Goal: Transaction & Acquisition: Purchase product/service

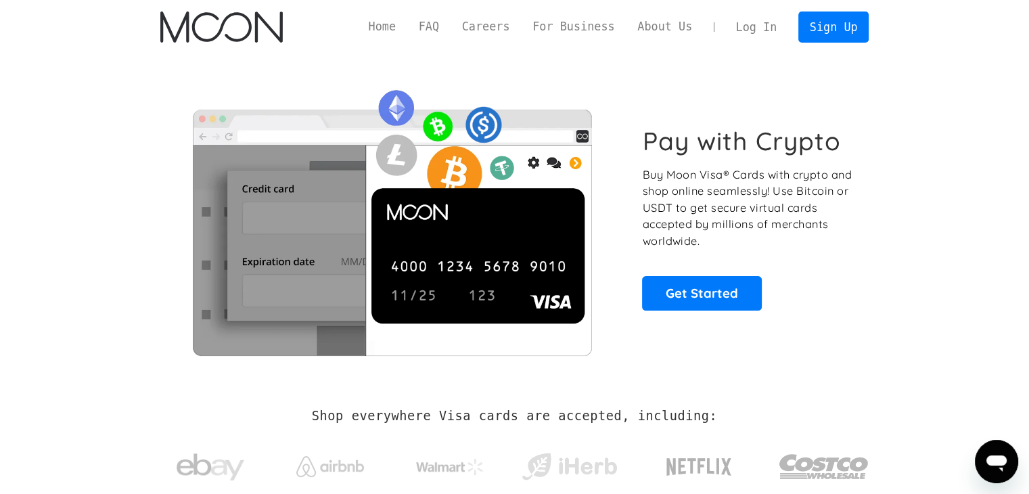
click at [942, 224] on section "Pay with Crypto Buy Moon Visa® Cards with crypto and shop online seamlessly! Us…" at bounding box center [514, 218] width 1029 height 328
click at [836, 20] on link "Sign Up" at bounding box center [834, 27] width 70 height 30
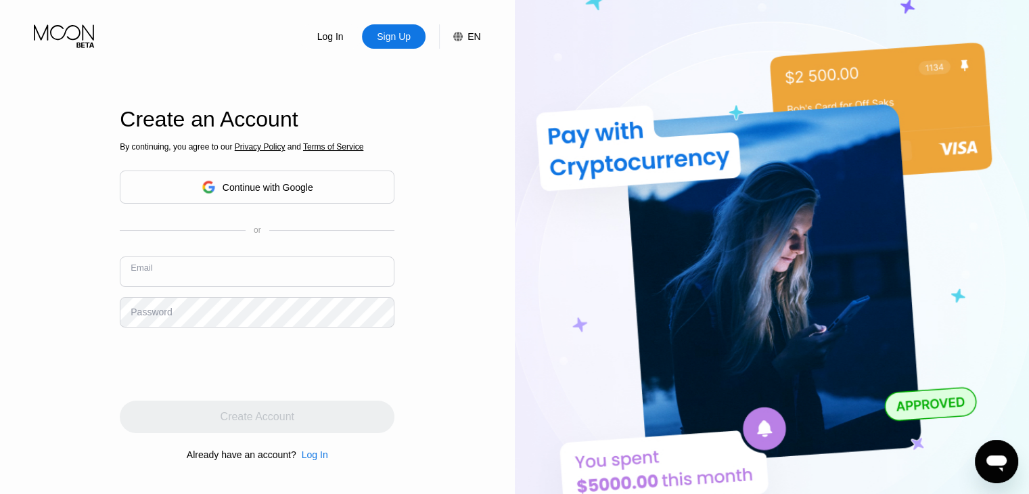
click at [309, 268] on input "text" at bounding box center [257, 272] width 275 height 30
type input "[EMAIL_ADDRESS][DOMAIN_NAME]"
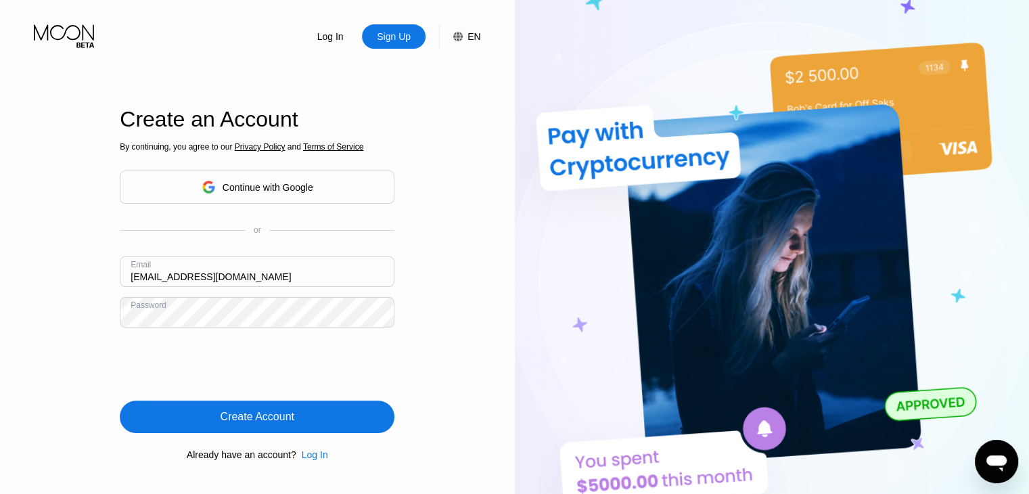
click at [195, 414] on div "Create Account" at bounding box center [257, 417] width 275 height 32
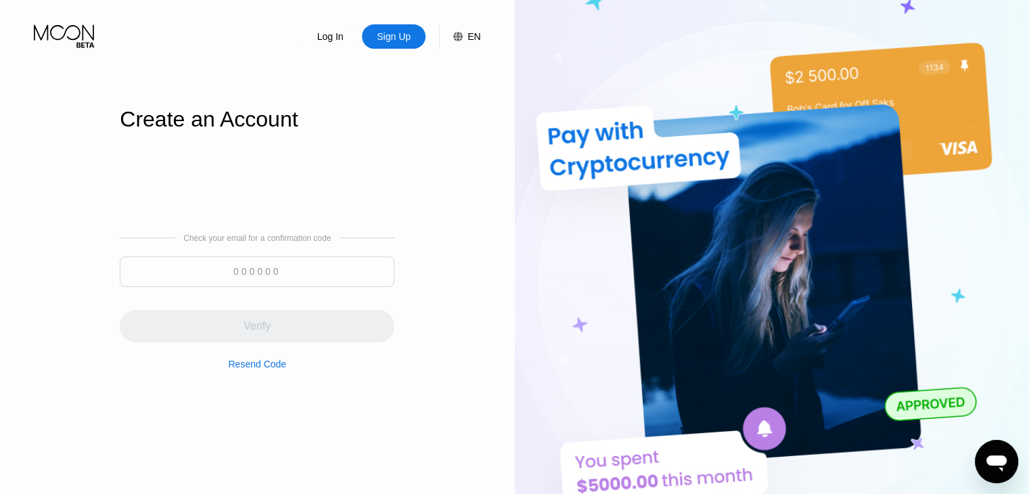
click at [261, 280] on input at bounding box center [257, 272] width 275 height 30
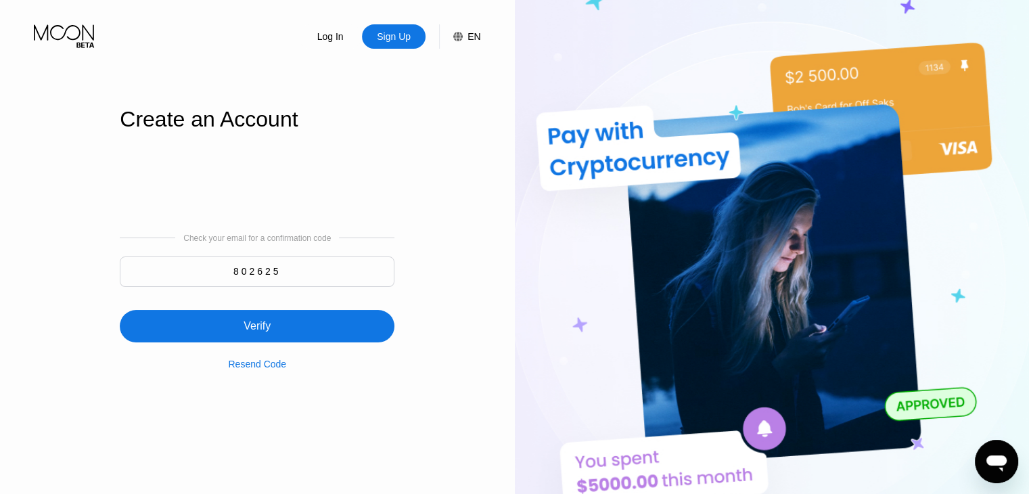
type input "802625"
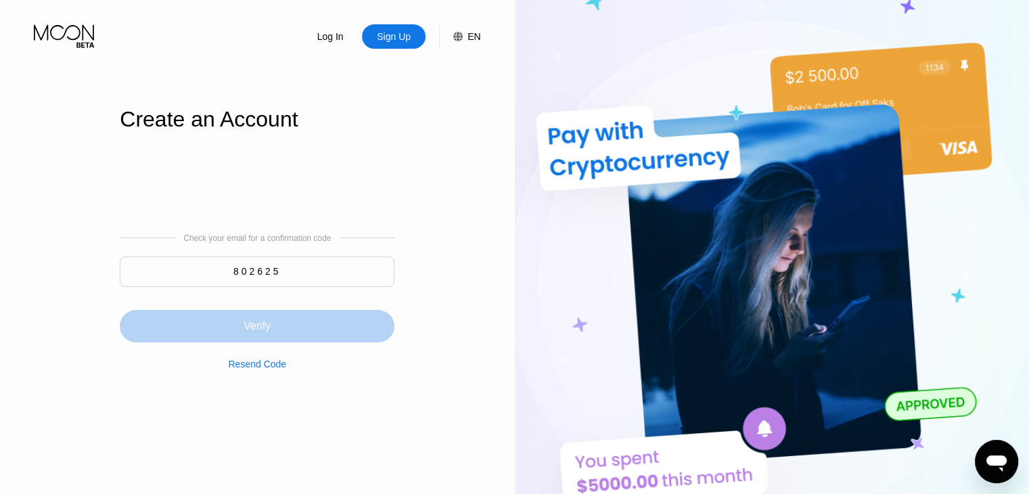
click at [269, 331] on div "Verify" at bounding box center [257, 326] width 27 height 14
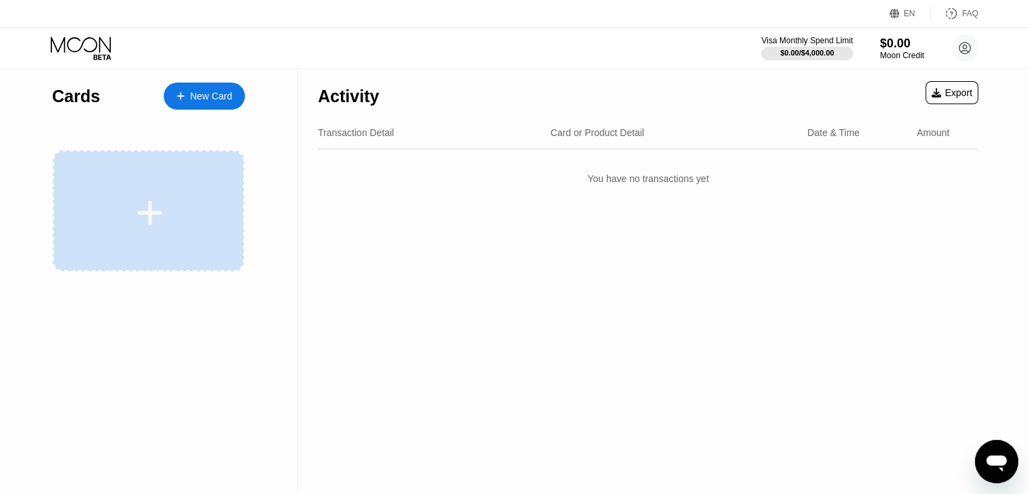
click at [146, 185] on div at bounding box center [149, 210] width 192 height 121
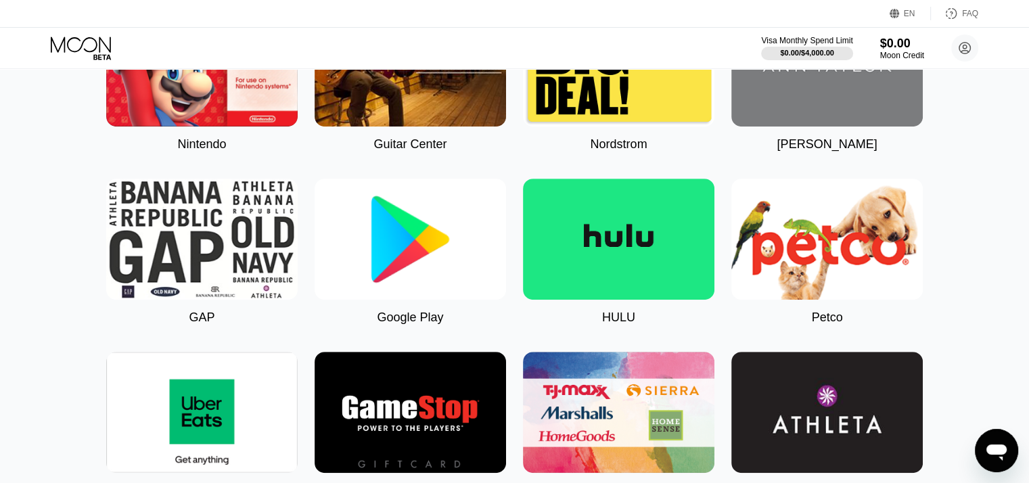
scroll to position [677, 0]
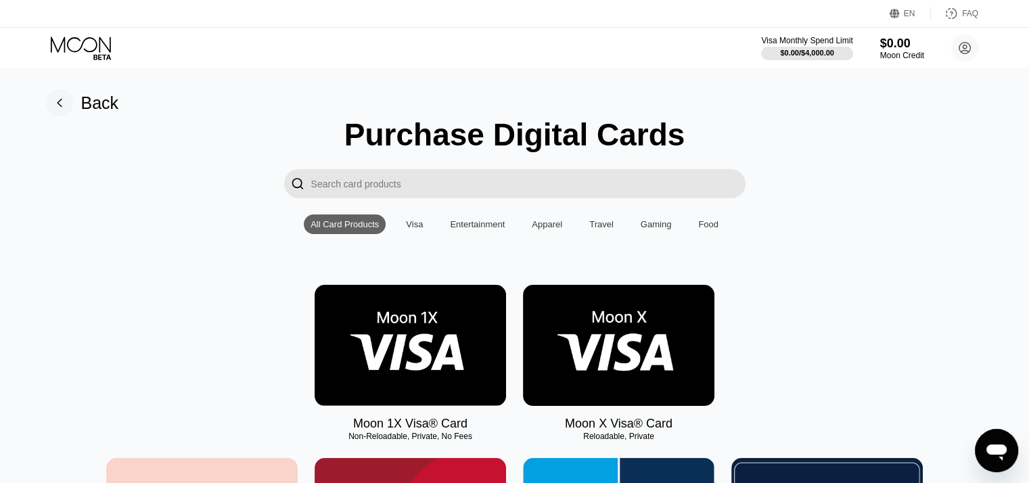
type input "0"
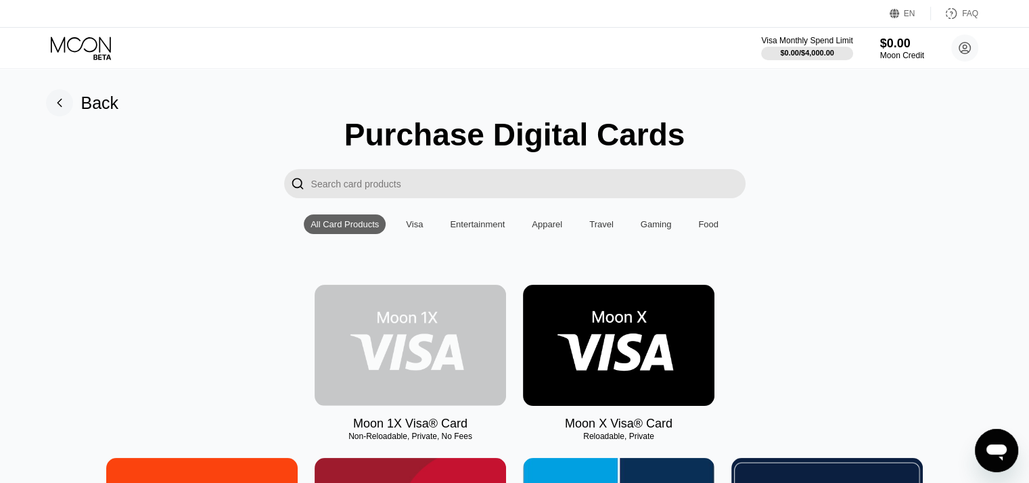
click at [439, 361] on img at bounding box center [411, 345] width 192 height 121
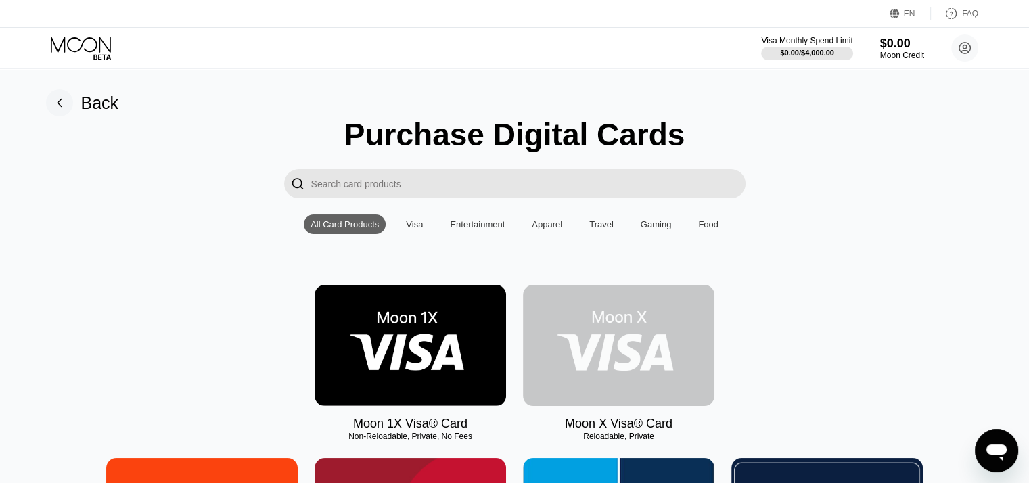
click at [624, 359] on img at bounding box center [619, 345] width 192 height 121
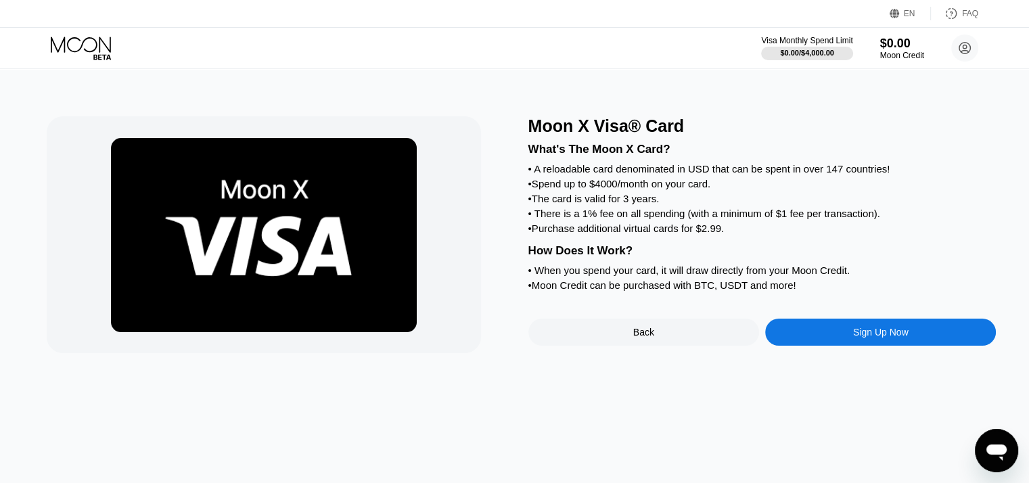
click at [541, 391] on div "Moon X Visa® Card What's The Moon X Card? • A reloadable card denominated in US…" at bounding box center [515, 276] width 1040 height 414
